Goal: Obtain resource: Download file/media

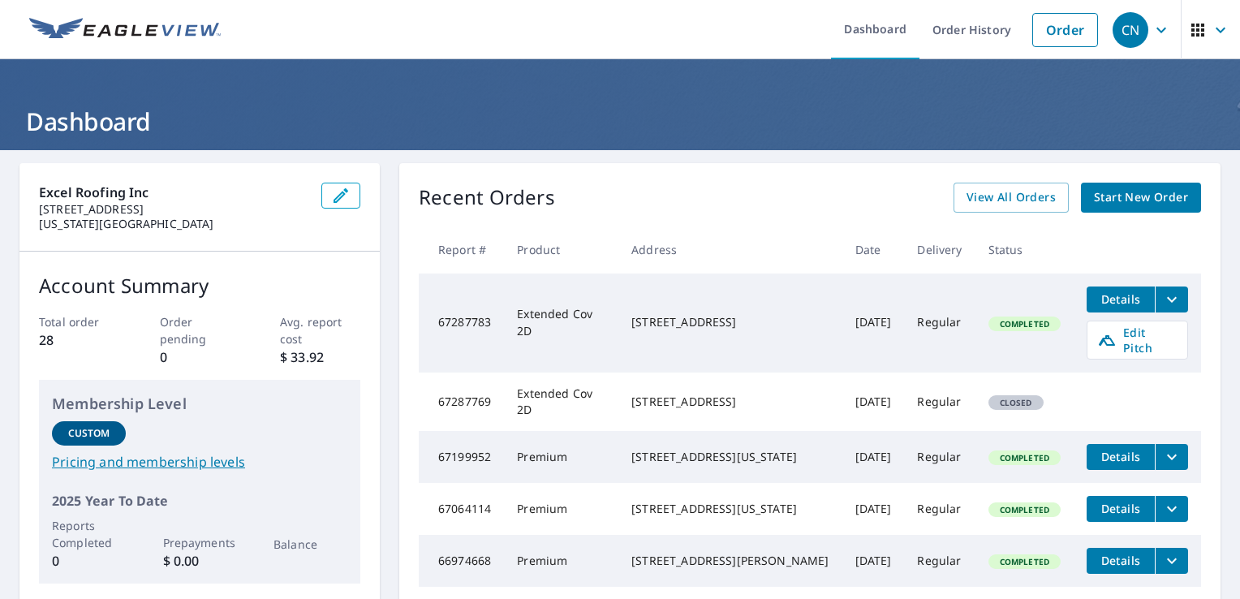
click at [1108, 199] on span "Start New Order" at bounding box center [1141, 197] width 94 height 20
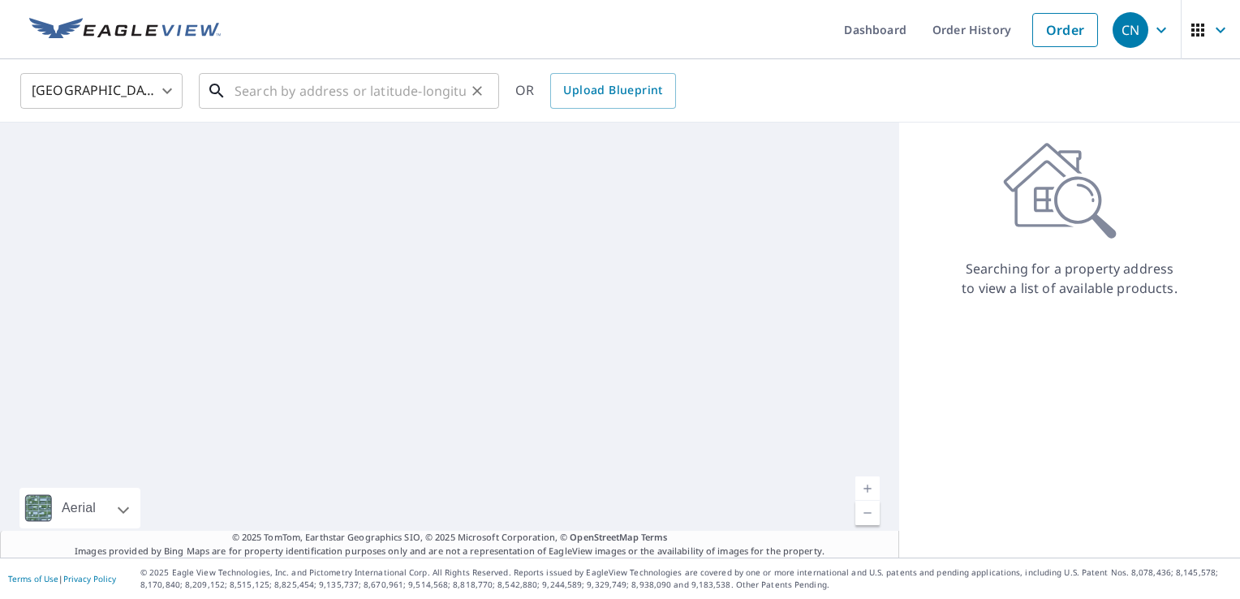
click at [315, 80] on input "text" at bounding box center [349, 90] width 231 height 45
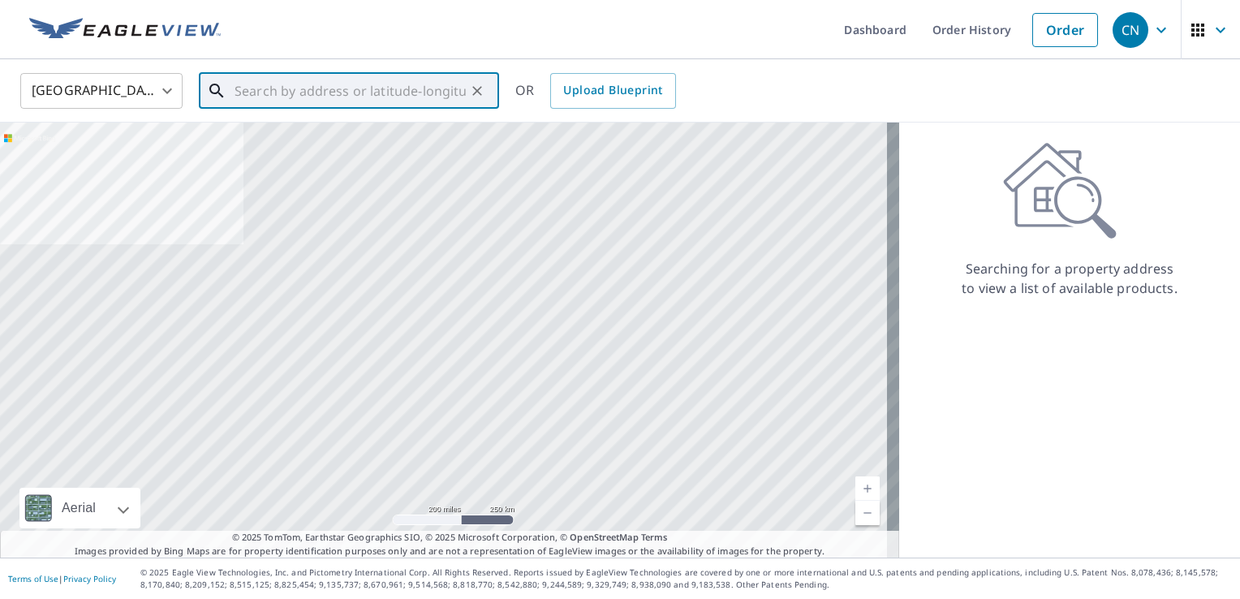
paste input "[STREET_ADDRESS]"
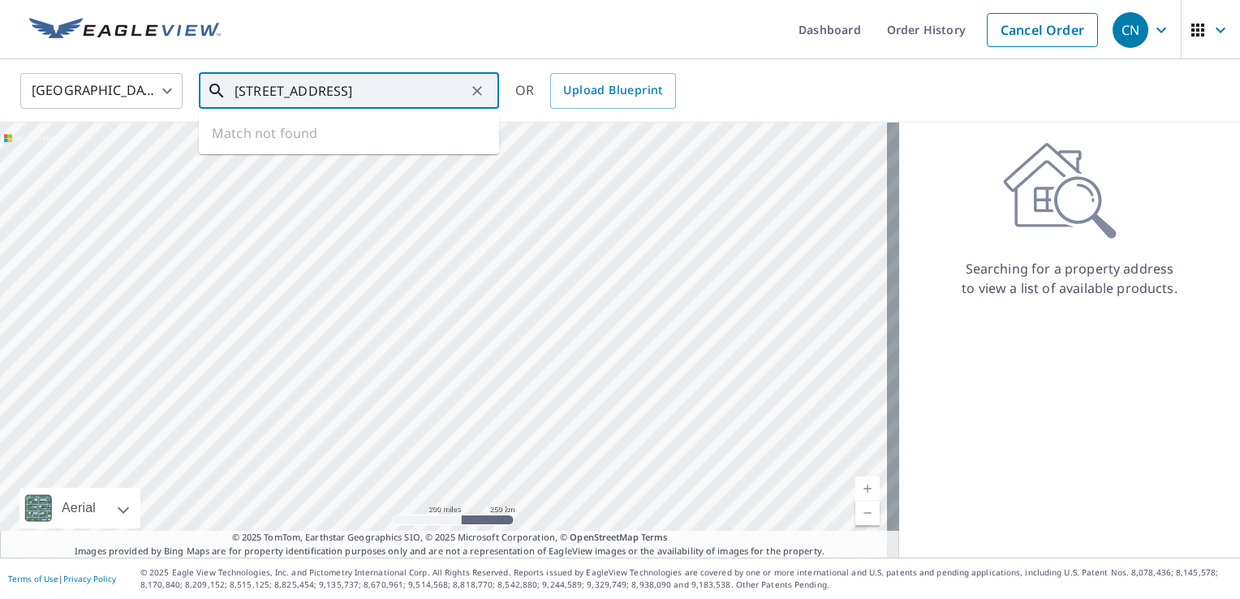
scroll to position [0, 35]
click at [312, 132] on span "[STREET_ADDRESS]" at bounding box center [358, 137] width 255 height 19
type input "[STREET_ADDRESS]"
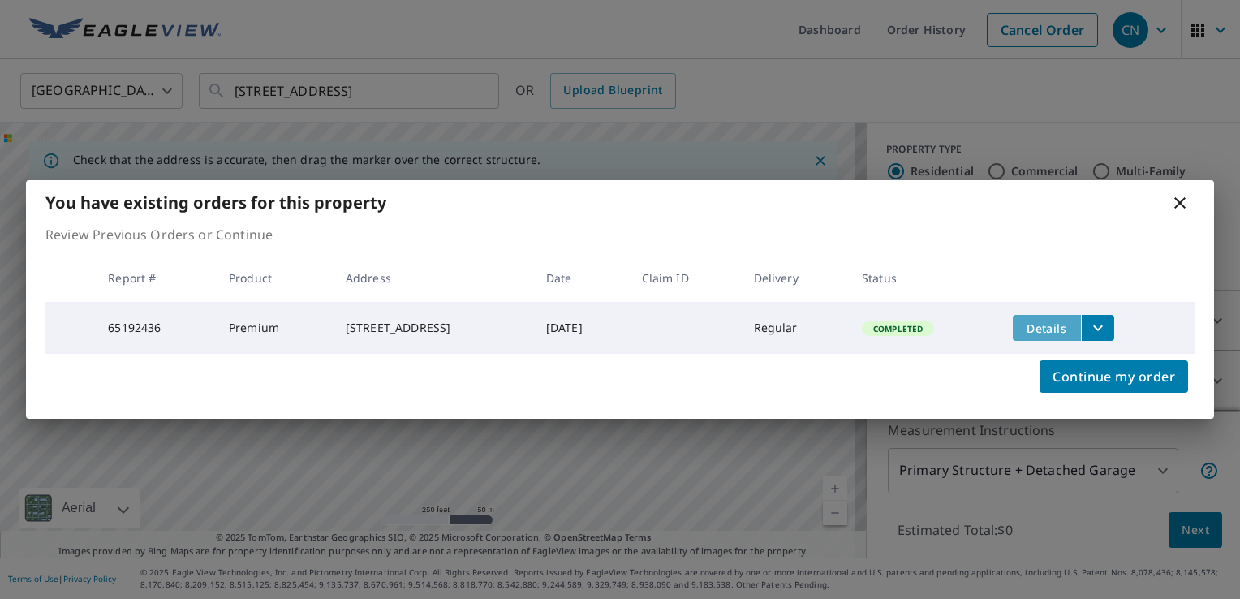
click at [1038, 331] on span "Details" at bounding box center [1046, 327] width 49 height 15
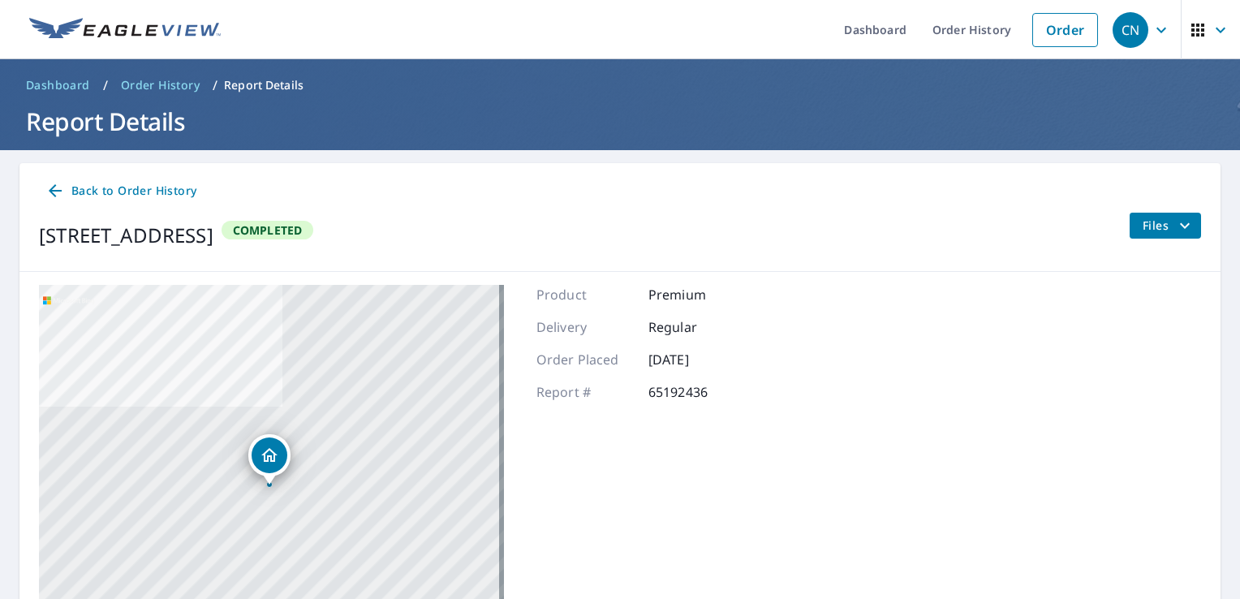
click at [1170, 235] on button "Files" at bounding box center [1165, 226] width 72 height 26
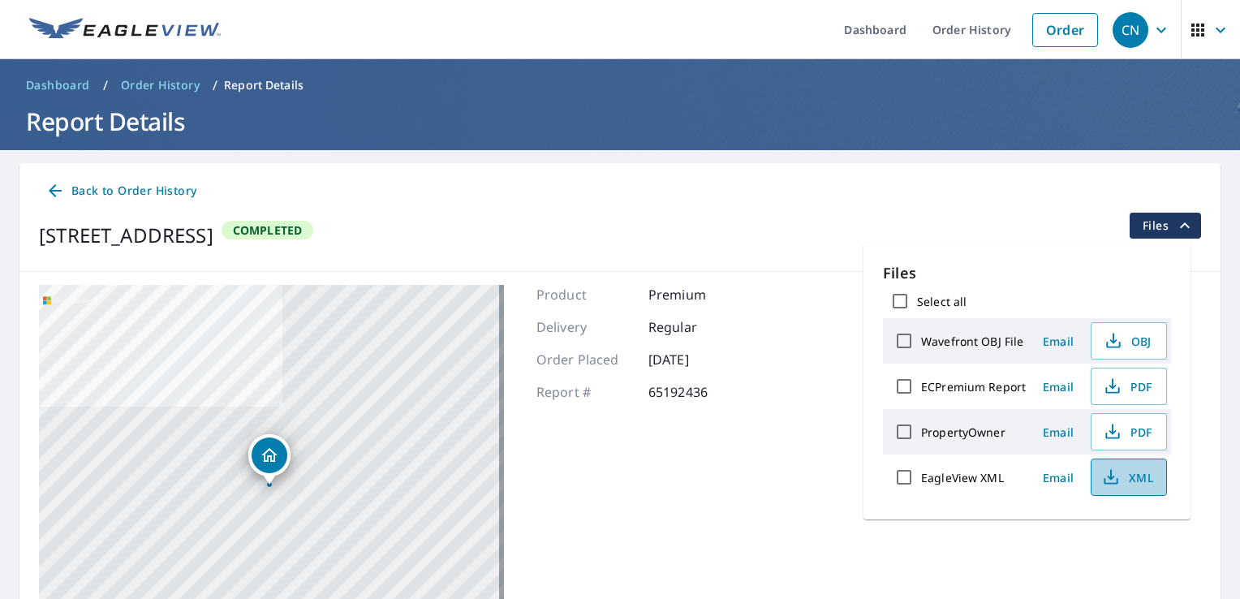
click at [1122, 471] on span "XML" at bounding box center [1127, 476] width 52 height 19
click at [1121, 381] on span "PDF" at bounding box center [1127, 385] width 52 height 19
